Goal: Transaction & Acquisition: Obtain resource

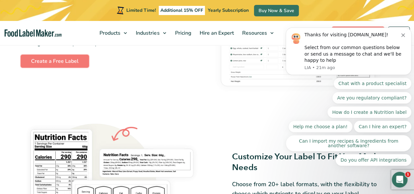
click at [60, 59] on link "Create a Free Label" at bounding box center [55, 61] width 68 height 13
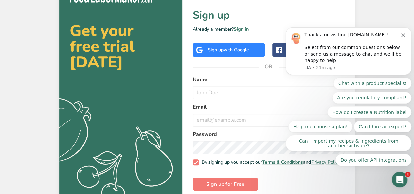
scroll to position [25, 0]
